Goal: Find contact information: Find contact information

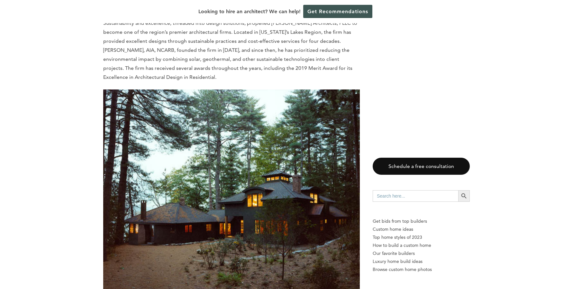
scroll to position [1891, 0]
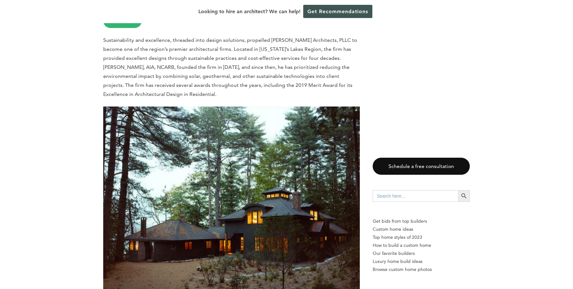
click at [182, 189] on img at bounding box center [231, 208] width 257 height 203
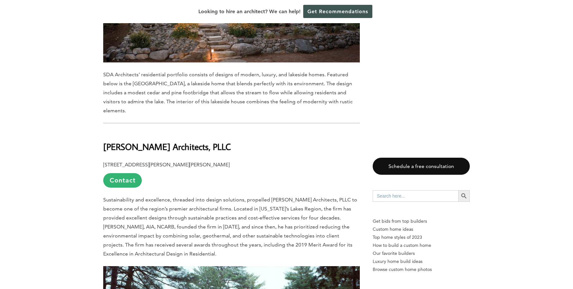
scroll to position [1740, 0]
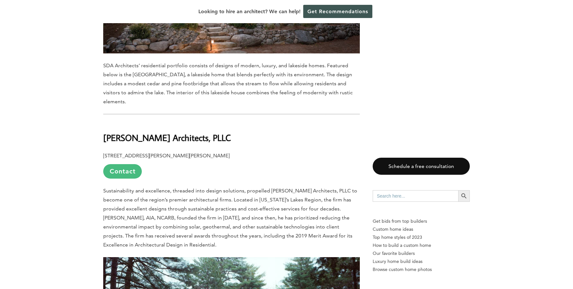
click at [132, 164] on link "Contact" at bounding box center [122, 171] width 39 height 14
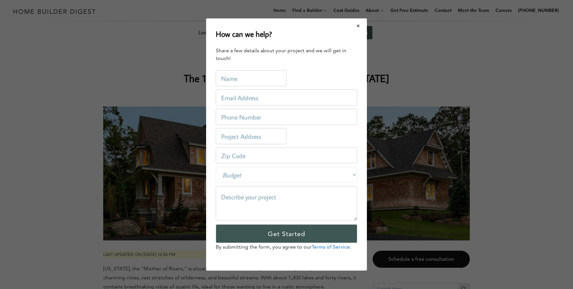
scroll to position [0, 0]
click at [173, 81] on div "How can we help? Share a few details about your project and we will get in touc…" at bounding box center [286, 144] width 573 height 289
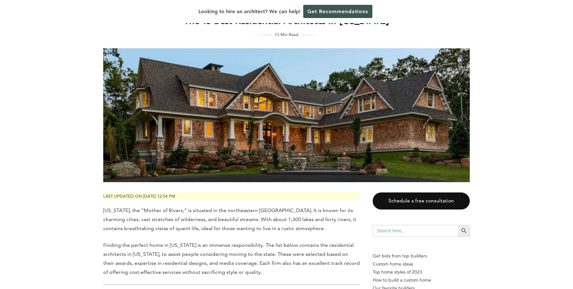
scroll to position [36, 0]
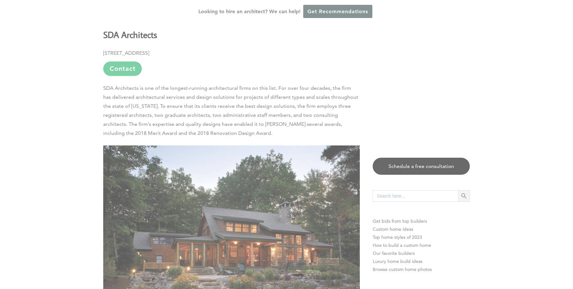
scroll to position [1480, 0]
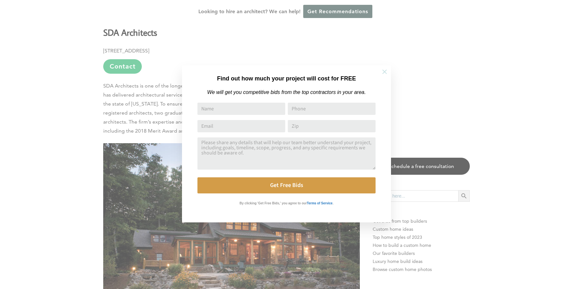
click at [387, 71] on icon at bounding box center [384, 71] width 7 height 7
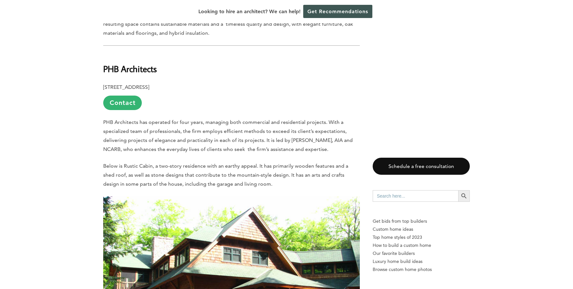
scroll to position [5451, 0]
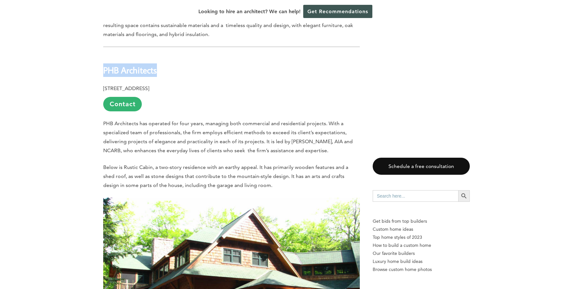
drag, startPoint x: 103, startPoint y: 44, endPoint x: 157, endPoint y: 48, distance: 54.5
copy b "PHB Architects"
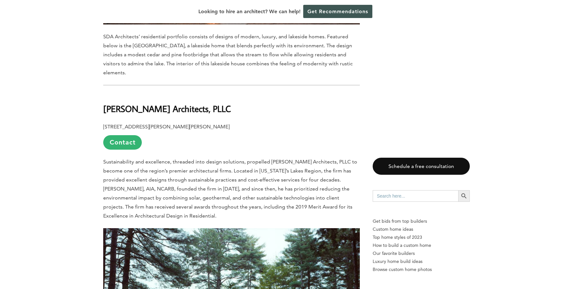
scroll to position [1738, 0]
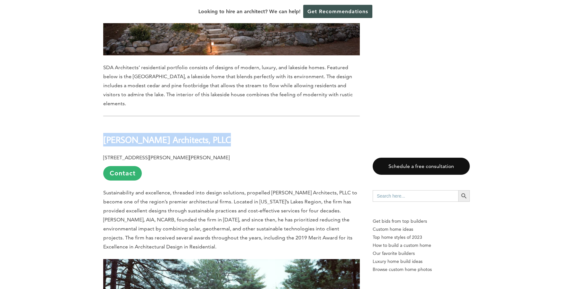
drag, startPoint x: 103, startPoint y: 124, endPoint x: 238, endPoint y: 131, distance: 135.4
copy div "[PERSON_NAME] Architects, PLLC"
